Goal: Information Seeking & Learning: Learn about a topic

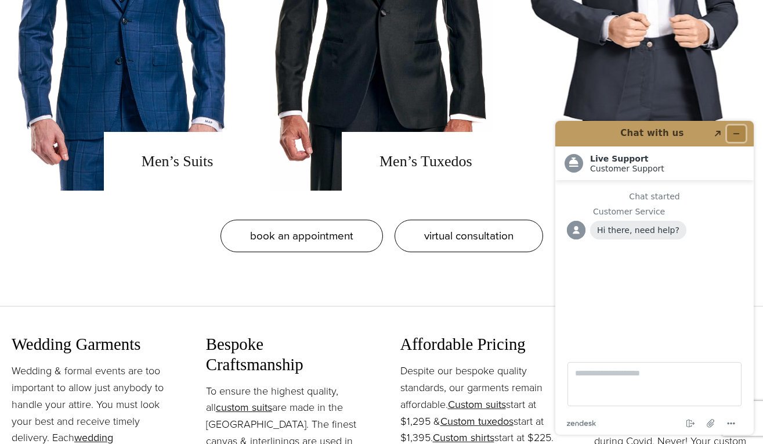
click at [740, 128] on button "Minimize widget" at bounding box center [736, 133] width 19 height 16
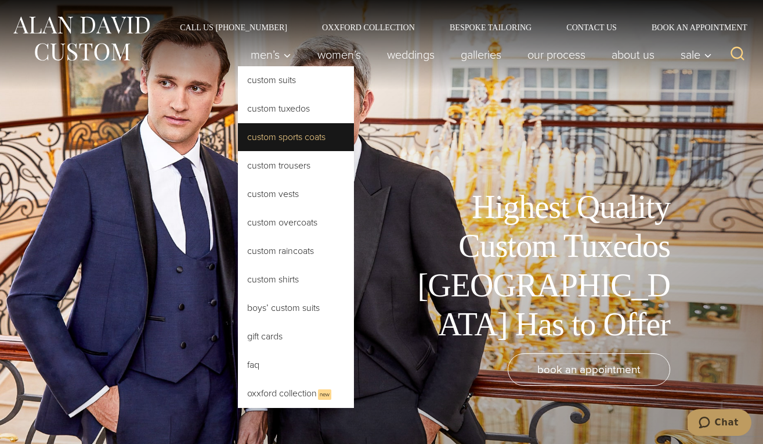
click at [272, 134] on link "Custom Sports Coats" at bounding box center [296, 137] width 116 height 28
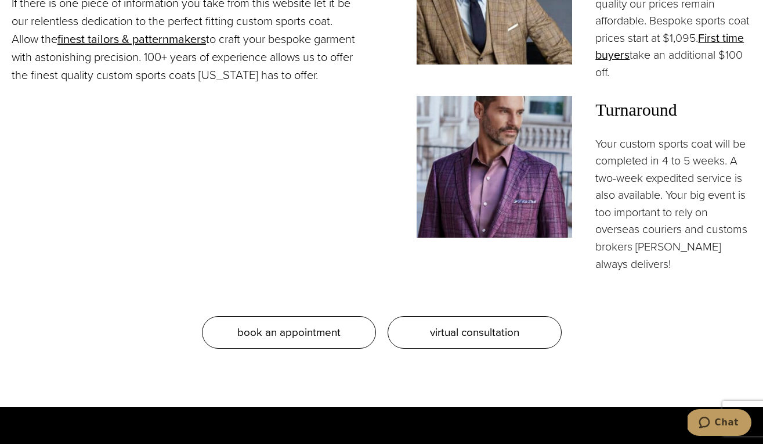
scroll to position [866, 0]
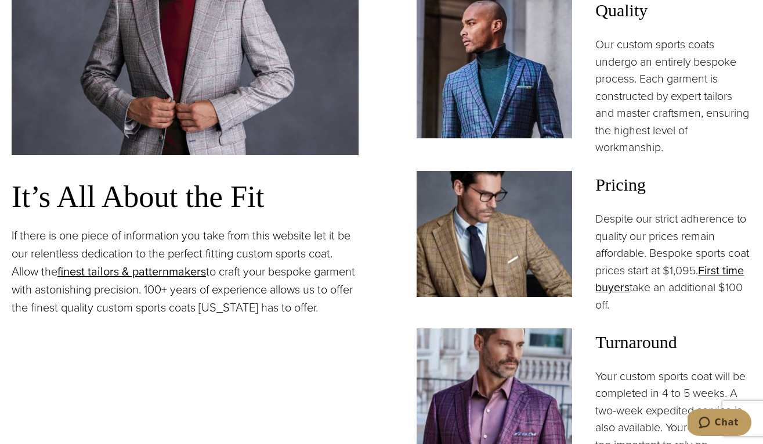
click at [533, 215] on img at bounding box center [495, 234] width 156 height 126
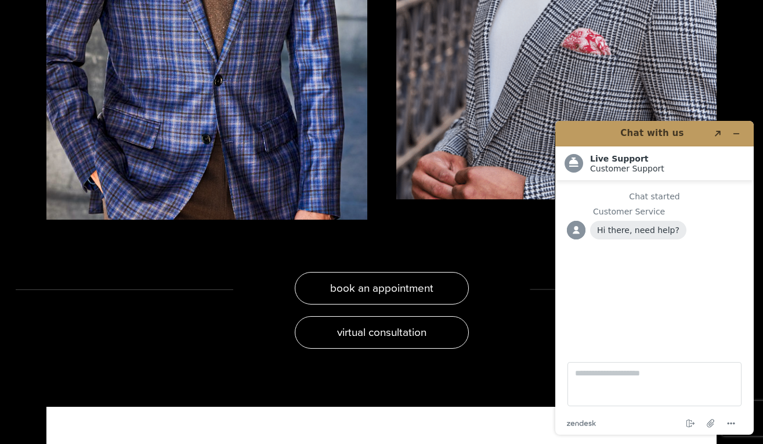
scroll to position [2272, 0]
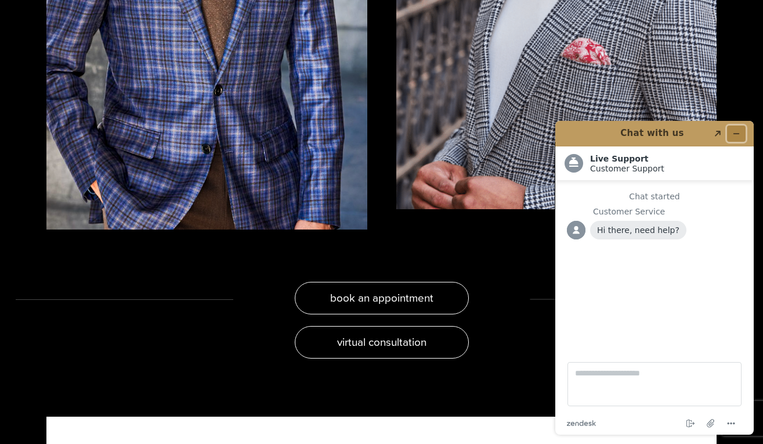
click at [736, 134] on icon "Minimize widget" at bounding box center [736, 134] width 5 height 0
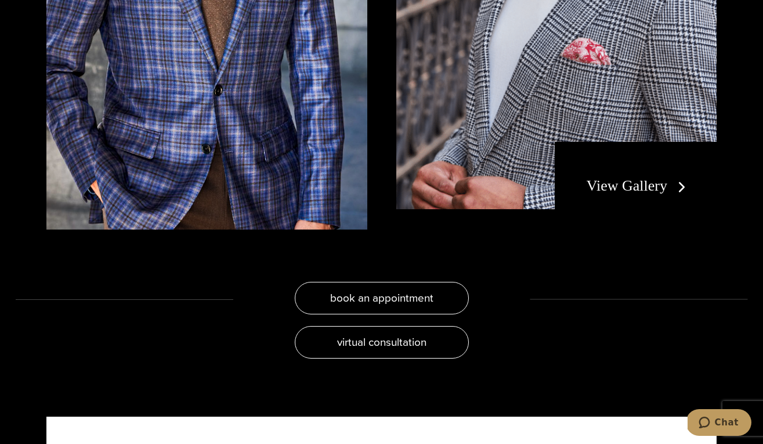
click at [653, 181] on link "View Gallery" at bounding box center [639, 185] width 104 height 17
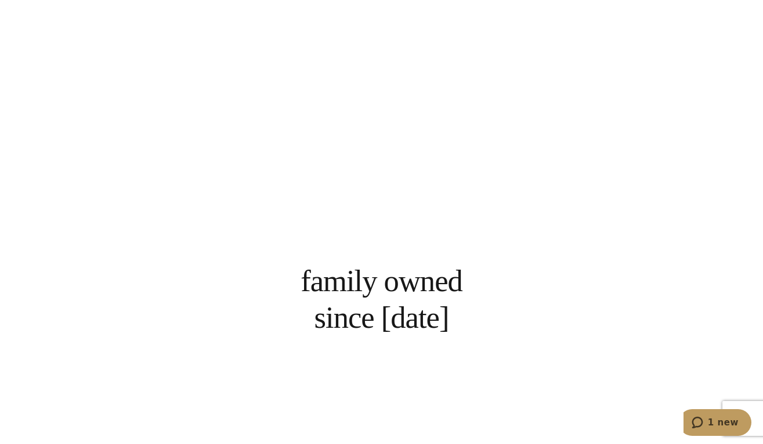
scroll to position [2006, 0]
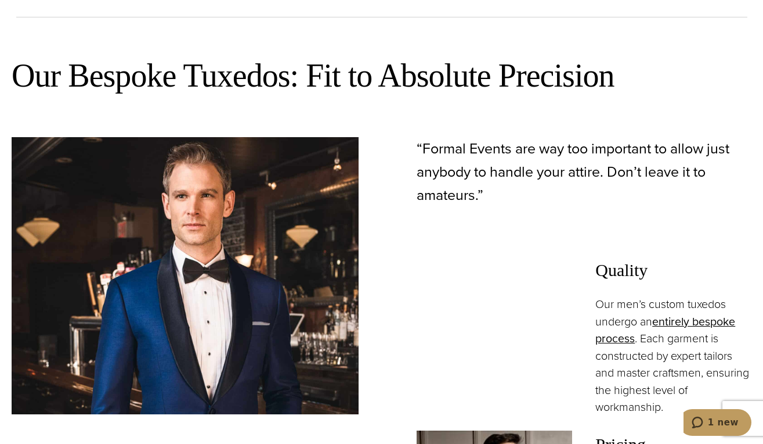
scroll to position [944, 0]
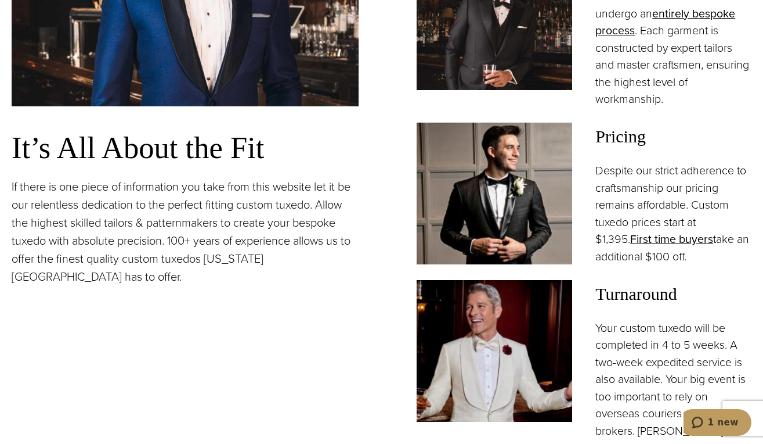
click at [532, 199] on img at bounding box center [495, 193] width 156 height 142
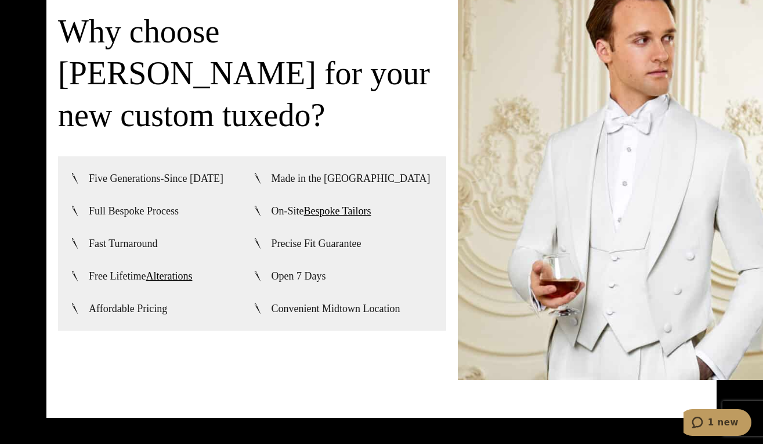
scroll to position [2789, 0]
